Goal: Check status: Check status

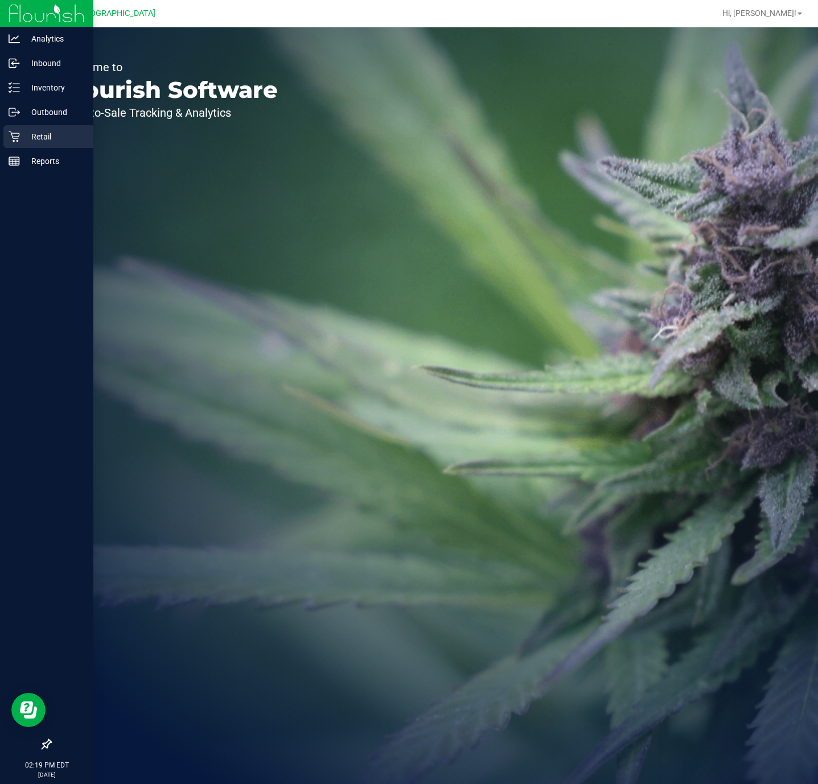
click at [18, 130] on div "Retail" at bounding box center [48, 136] width 90 height 23
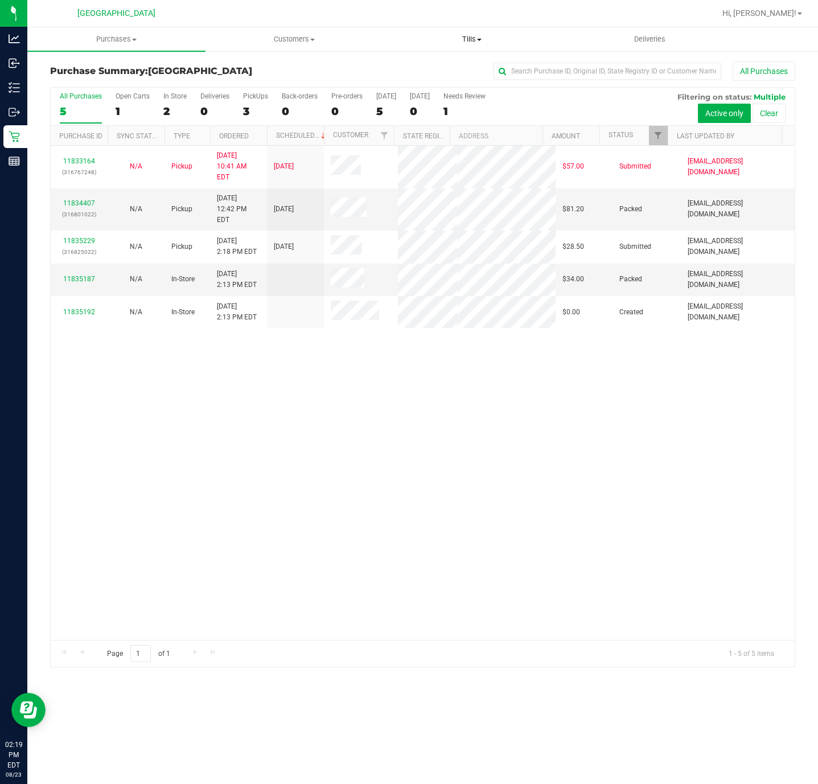
click at [453, 36] on span "Tills" at bounding box center [472, 39] width 177 height 10
click at [362, 549] on div "11833164 (316767248) N/A Pickup [DATE] 10:41 AM EDT 8/23/2025 $57.00 Submitted …" at bounding box center [423, 393] width 744 height 494
click at [540, 419] on div "11833164 (316767248) N/A Pickup [DATE] 10:41 AM EDT 8/23/2025 $57.00 Submitted …" at bounding box center [423, 393] width 744 height 494
